Goal: Task Accomplishment & Management: Manage account settings

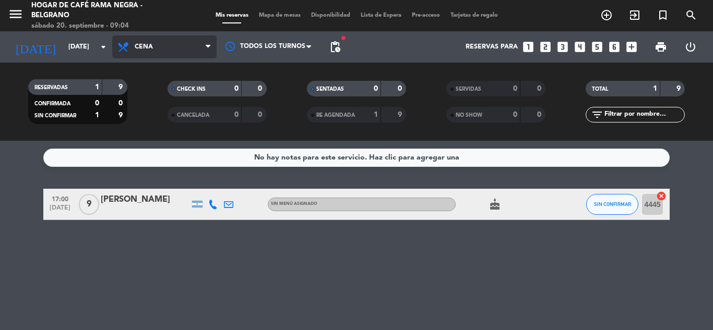
click at [138, 51] on span "Cena" at bounding box center [164, 46] width 104 height 23
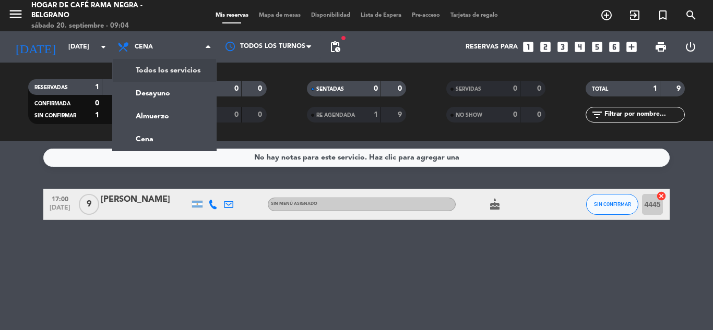
click at [149, 74] on div "menu Hogar de Café Rama Negra - Belgrano [DATE] 20. septiembre - 09:04 Mis rese…" at bounding box center [356, 70] width 713 height 141
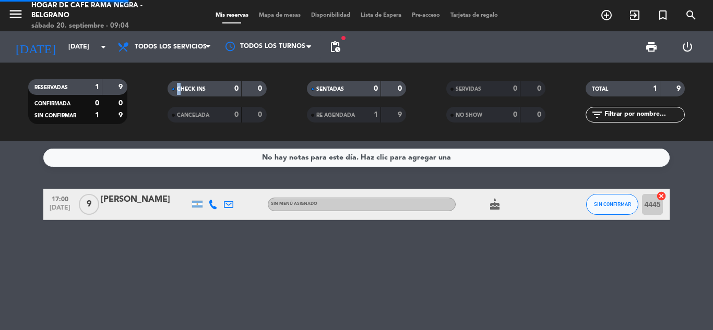
click at [149, 74] on div "CHECK INS 0 0 CANCELADA 0 0" at bounding box center [216, 101] width 139 height 57
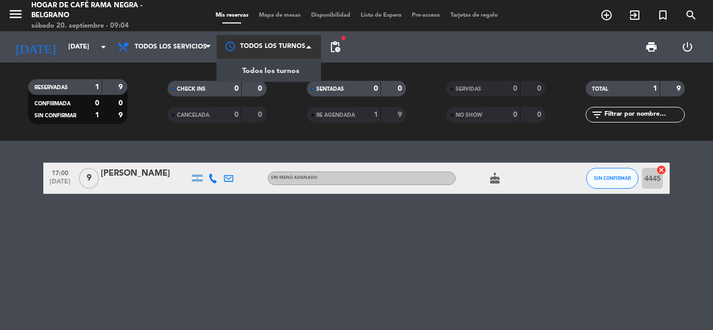
click at [276, 36] on div at bounding box center [269, 46] width 104 height 23
click at [261, 70] on span "Todos los turnos" at bounding box center [270, 71] width 57 height 12
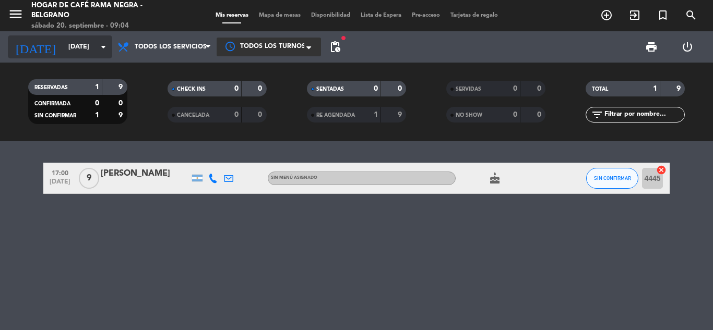
click at [63, 52] on input "[DATE]" at bounding box center [107, 47] width 88 height 18
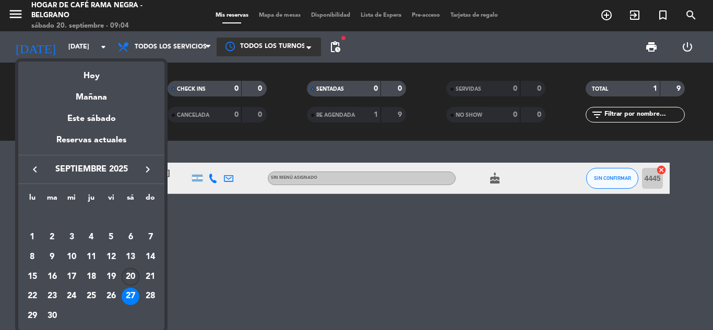
click at [126, 277] on div "20" at bounding box center [131, 277] width 18 height 18
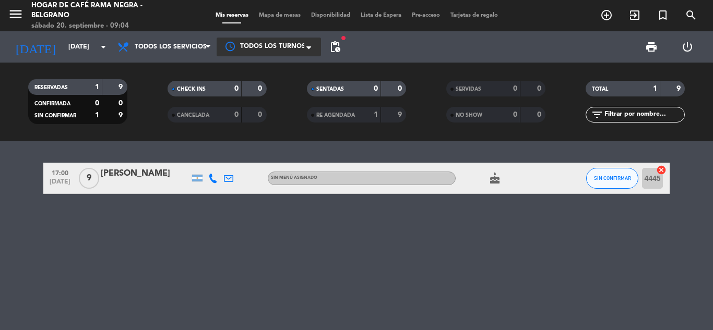
type input "[DATE]"
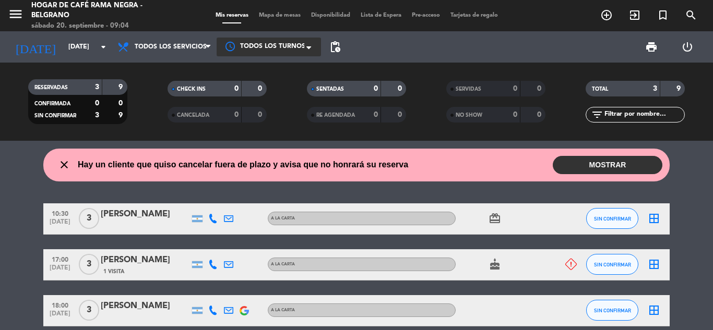
click at [592, 168] on button "MOSTRAR" at bounding box center [608, 165] width 110 height 18
click at [590, 168] on button "MOSTRAR" at bounding box center [608, 165] width 110 height 18
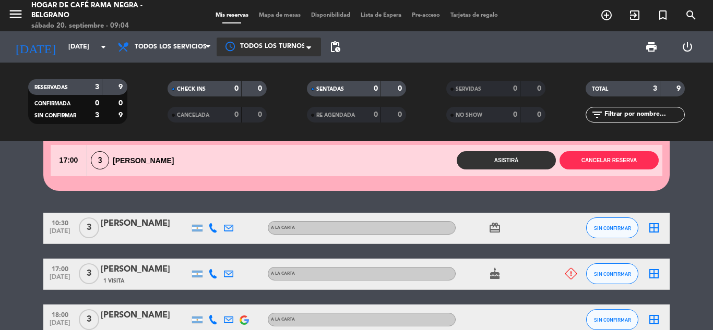
scroll to position [52, 0]
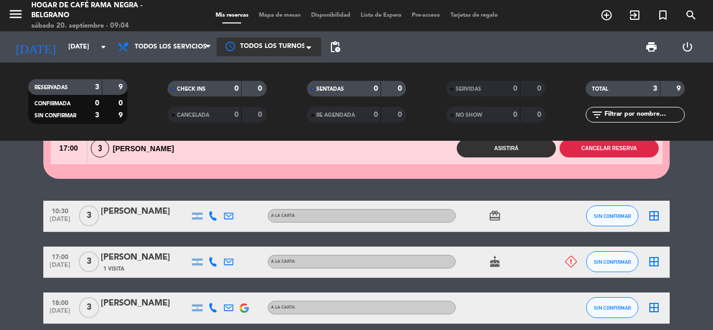
click at [627, 147] on button "Cancelar reserva" at bounding box center [608, 148] width 99 height 18
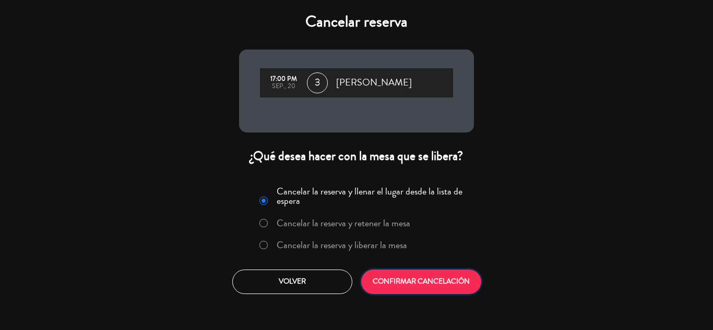
click at [390, 281] on button "CONFIRMAR CANCELACIÓN" at bounding box center [421, 282] width 120 height 25
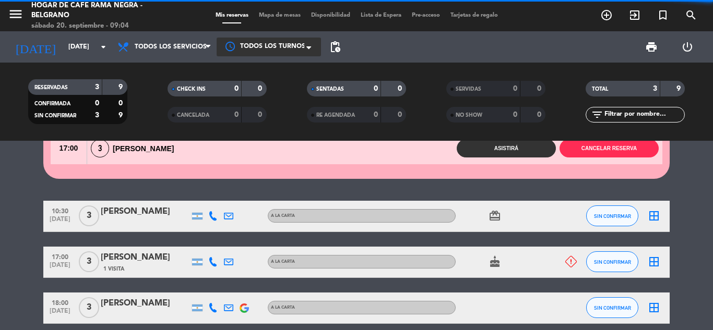
scroll to position [0, 0]
